Goal: Feedback & Contribution: Leave review/rating

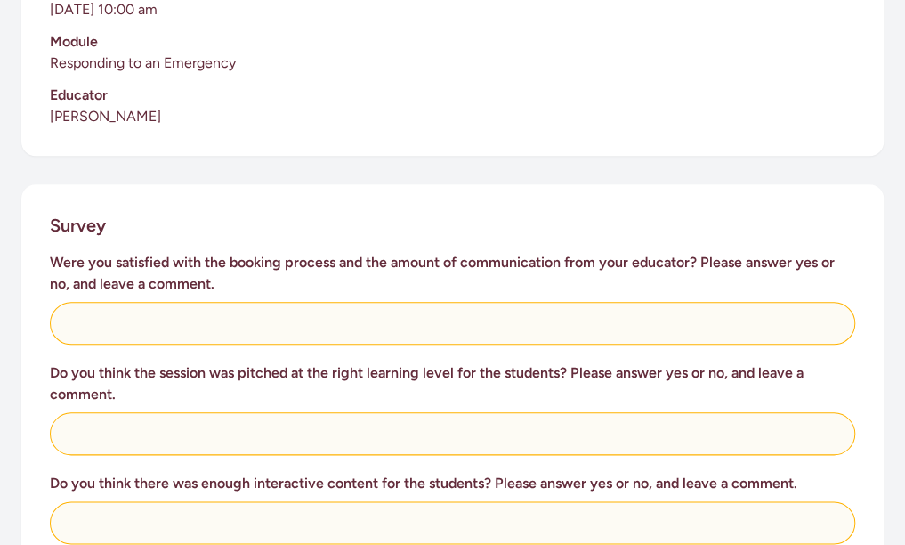
scroll to position [564, 0]
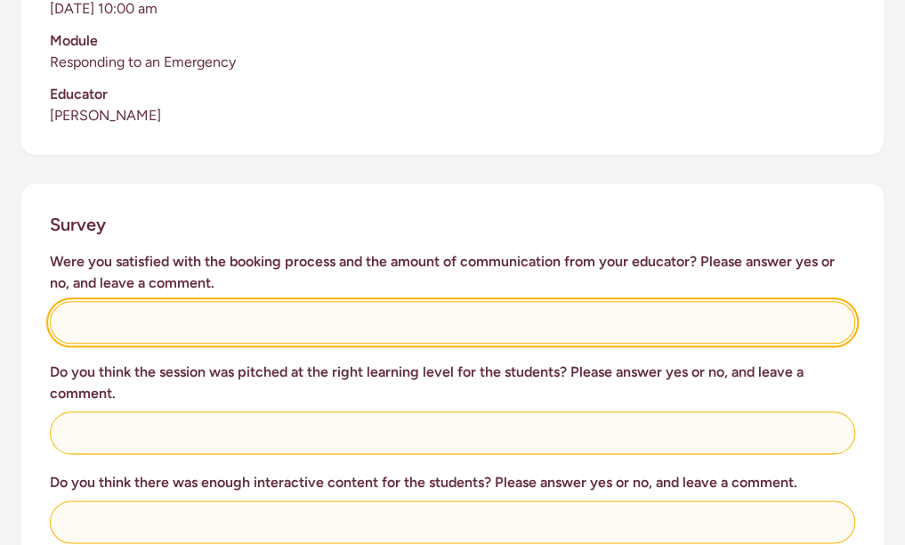
click at [192, 310] on input "text" at bounding box center [453, 322] width 806 height 43
type input "N/A - didn't book the course"
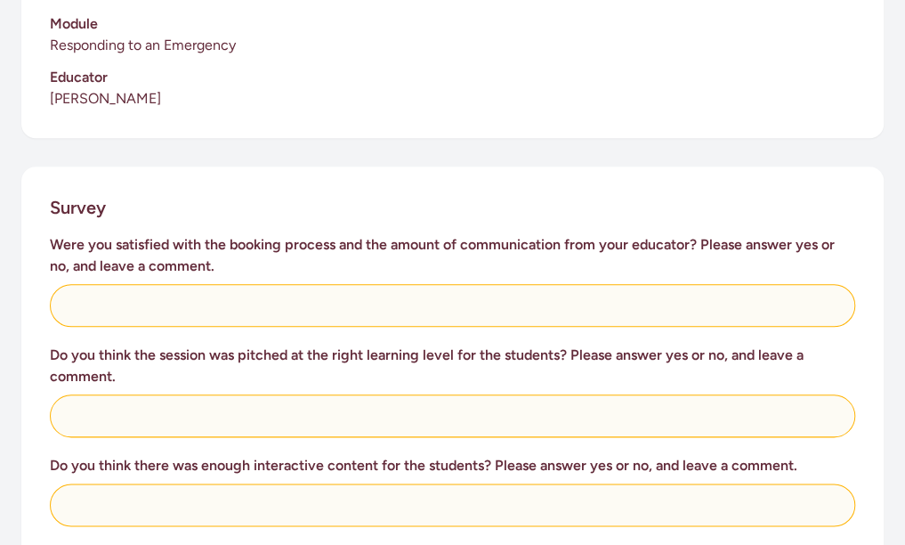
scroll to position [582, 0]
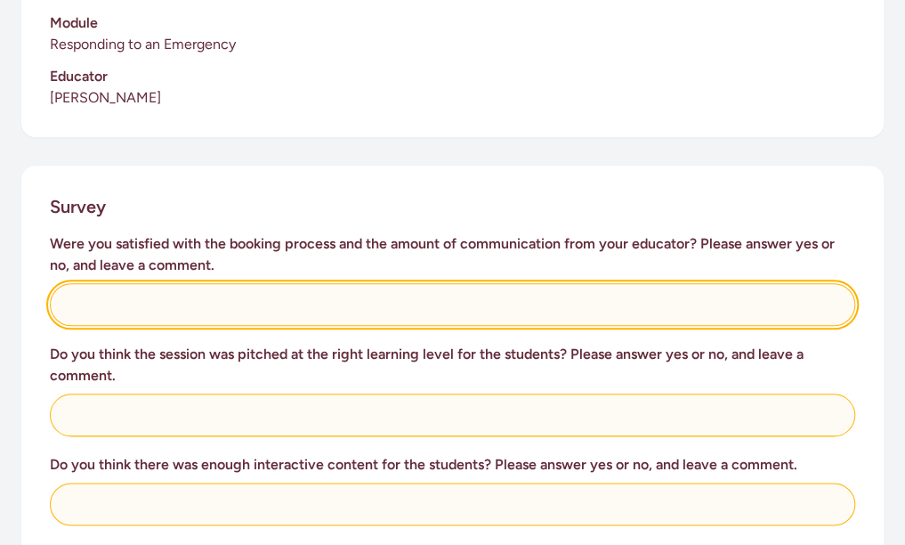
click at [164, 300] on input "text" at bounding box center [453, 304] width 806 height 43
type input "N/A - didn't book the course"
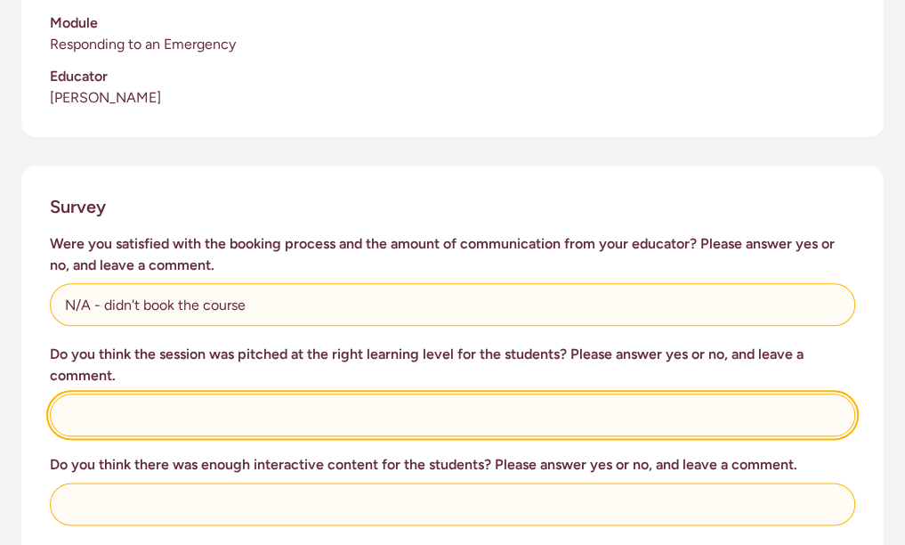
click at [144, 405] on input "text" at bounding box center [453, 414] width 806 height 43
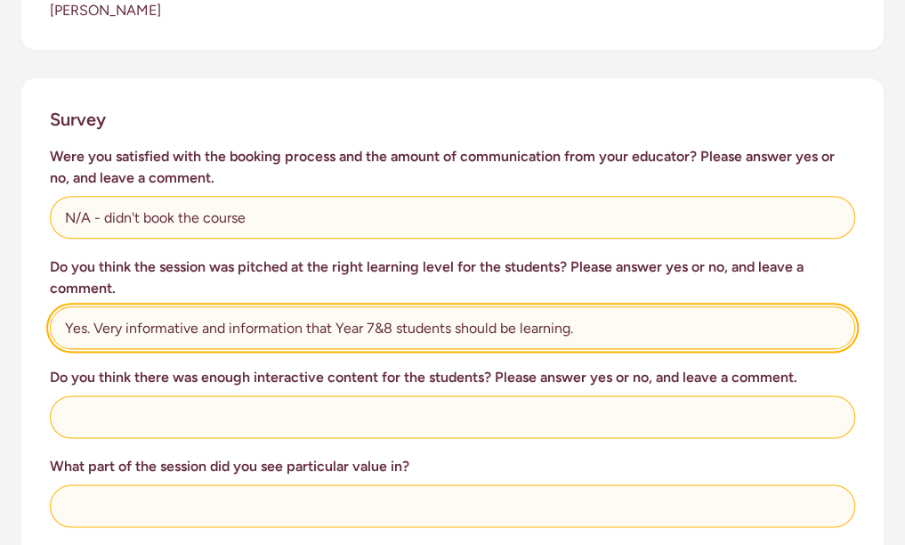
scroll to position [673, 0]
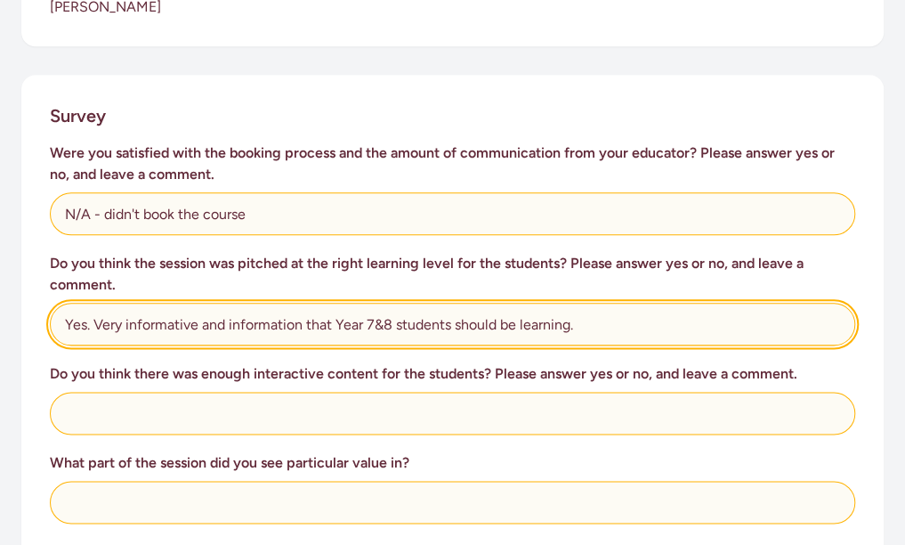
type input "Yes. Very informative and information that Year 7&8 students should be learning."
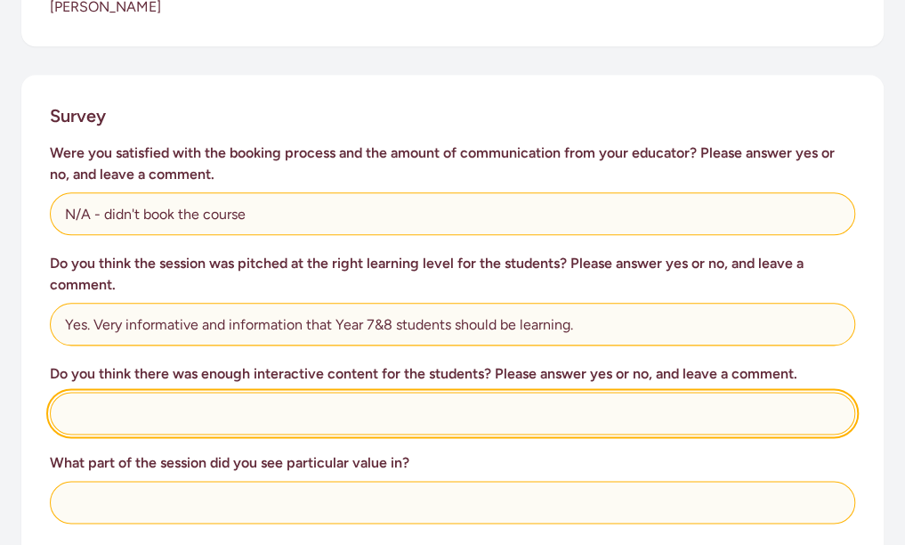
click at [141, 392] on input "text" at bounding box center [453, 413] width 806 height 43
type input "Yes - CPR was great for our learners."
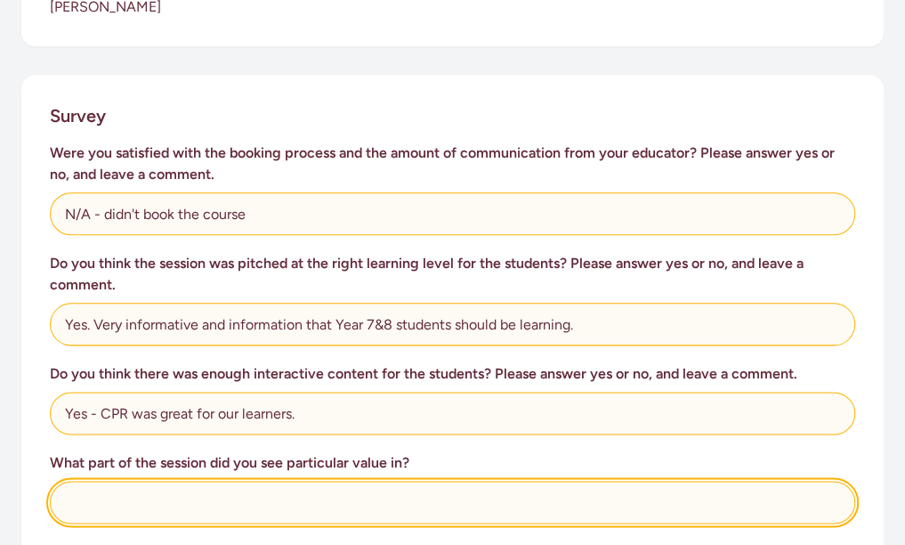
click at [167, 481] on input "text" at bounding box center [453, 502] width 806 height 43
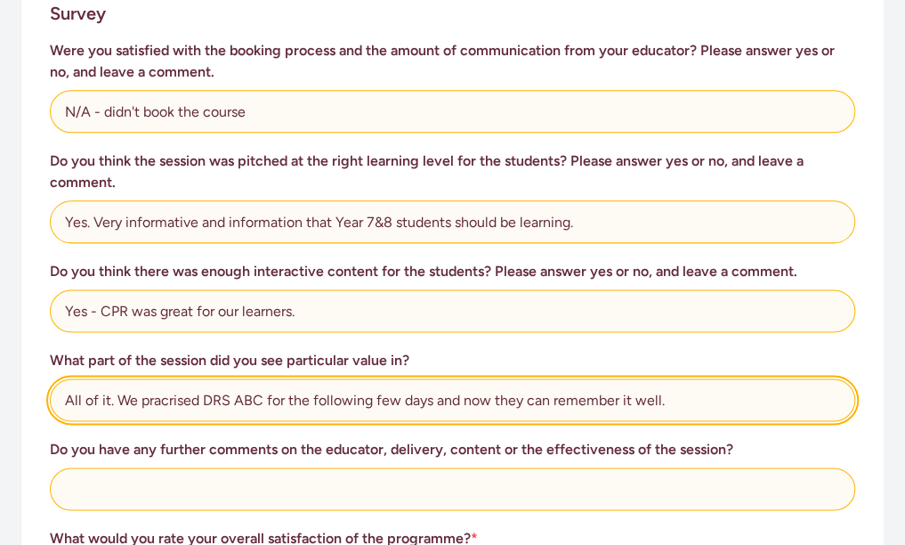
scroll to position [804, 0]
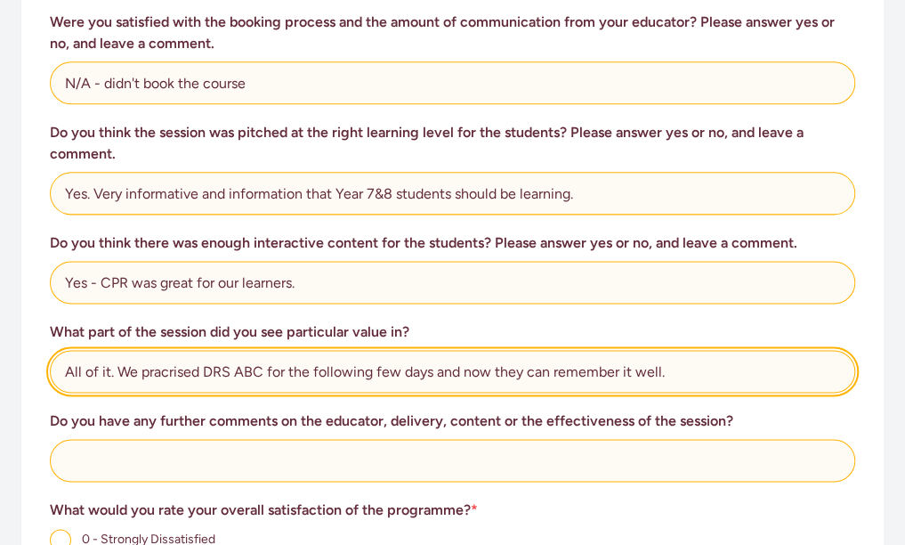
type input "All of it. We pracrised DRS ABC for the following few days and now they can rem…"
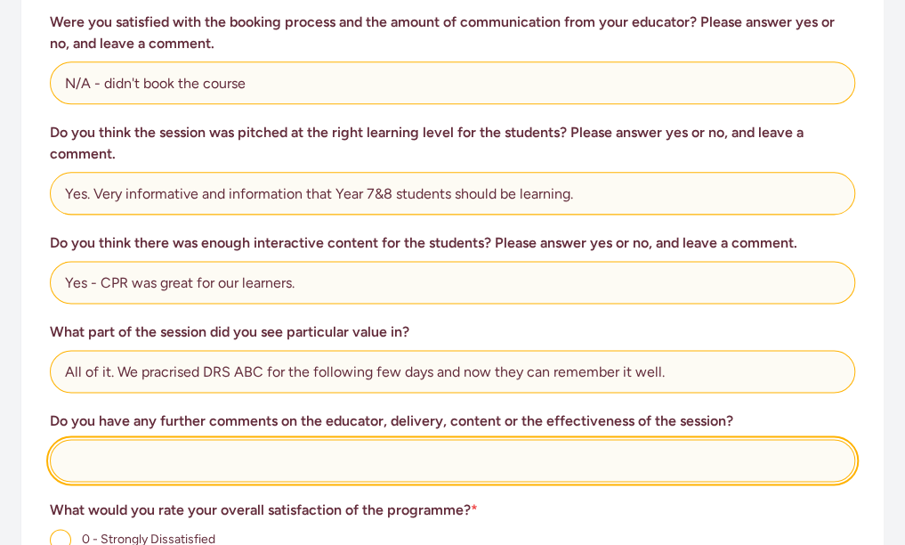
click at [173, 443] on input "text" at bounding box center [453, 460] width 806 height 43
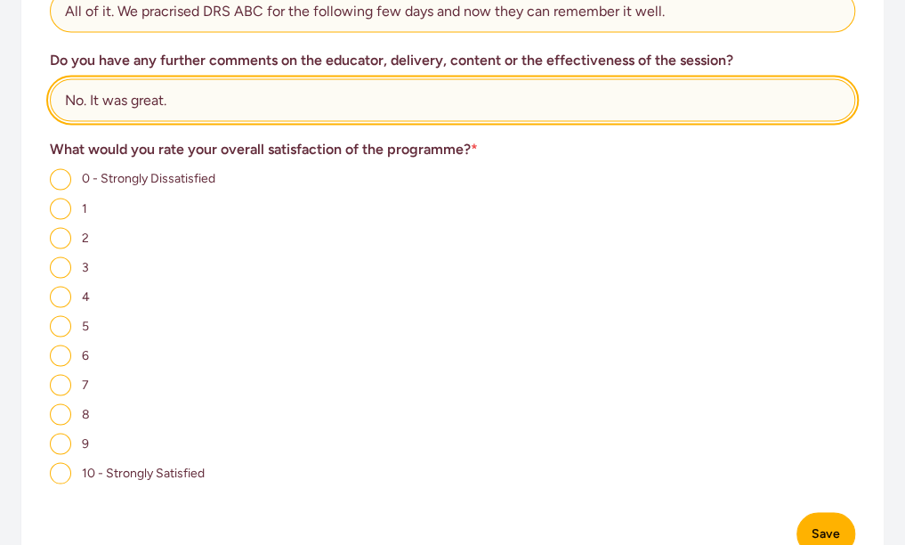
scroll to position [1171, 0]
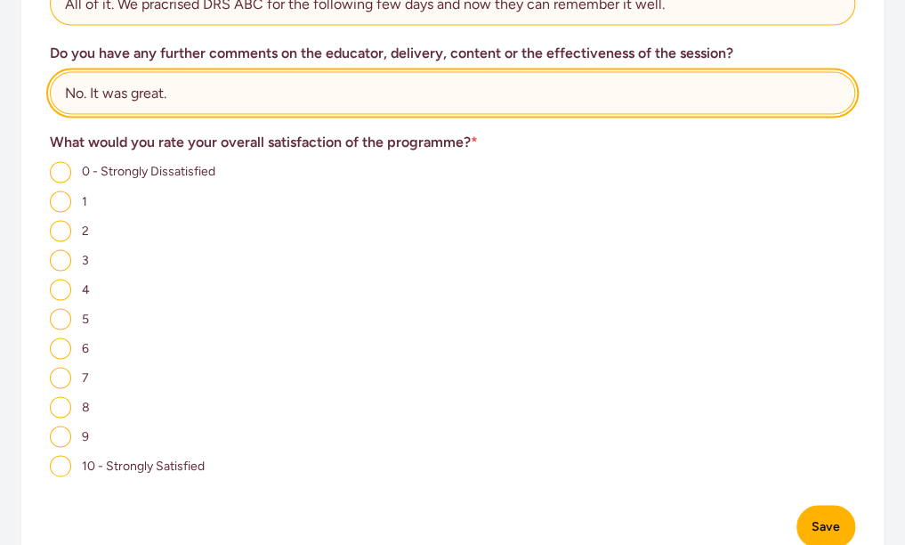
type input "No. It was great."
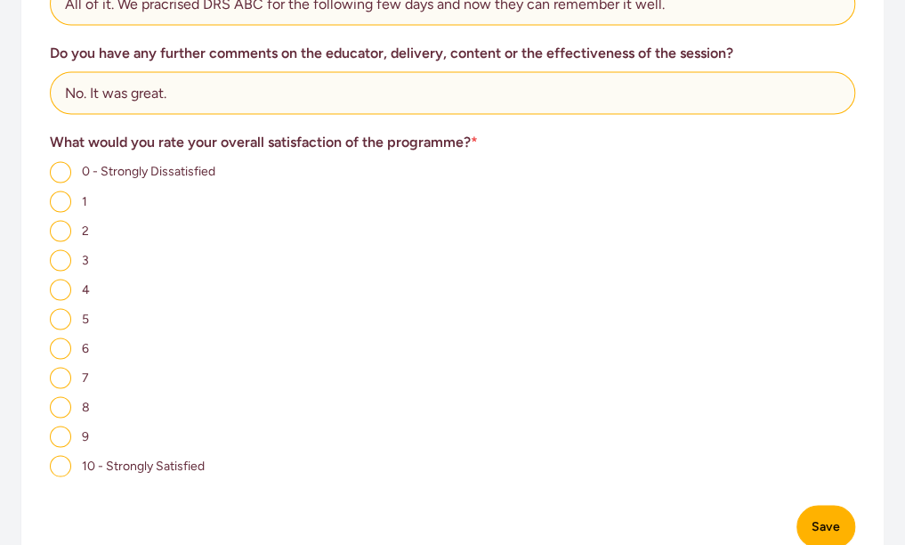
click at [80, 426] on label "9" at bounding box center [69, 434] width 39 height 17
click at [71, 425] on input "9" at bounding box center [60, 435] width 21 height 21
radio input "true"
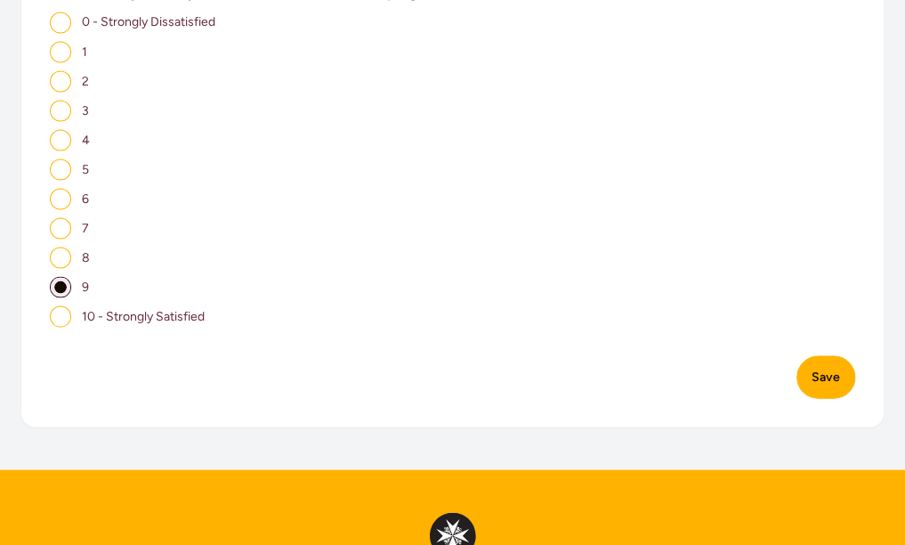
scroll to position [1328, 0]
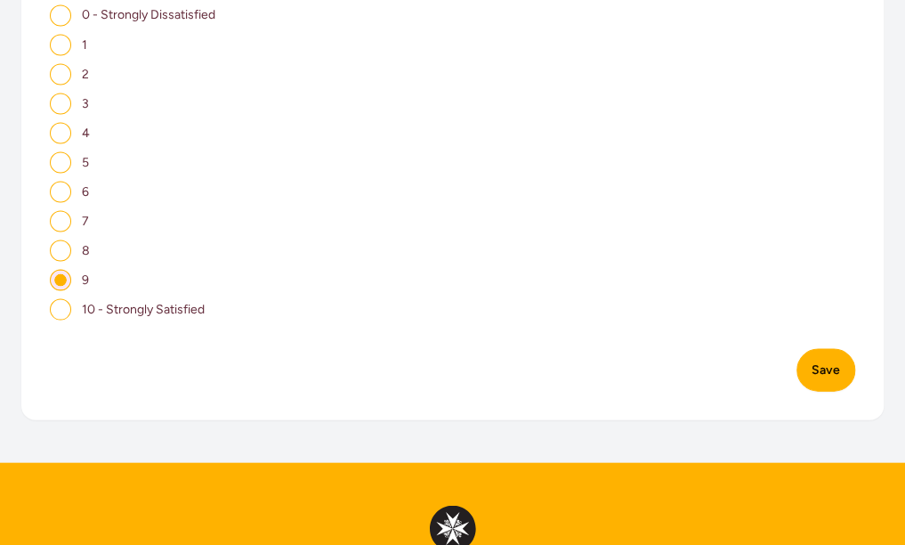
click at [832, 327] on div "Save" at bounding box center [453, 359] width 806 height 64
click at [808, 357] on button "Save" at bounding box center [826, 369] width 59 height 43
